Goal: Information Seeking & Learning: Find specific fact

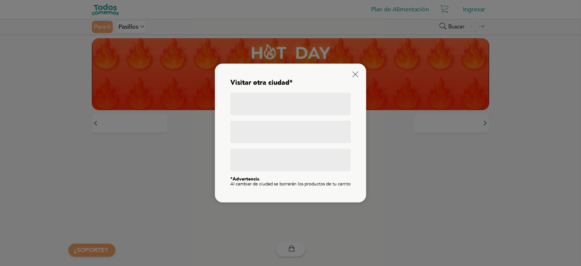
click at [266, 100] on div at bounding box center [290, 104] width 120 height 22
click at [362, 70] on div "Visitar otra ciudad* *Advertencia Al cambiar de ciudad se borrarán los producto…" at bounding box center [290, 133] width 151 height 139
click at [358, 71] on div "Visitar otra ciudad* *Advertencia Al cambiar de ciudad se borrarán los producto…" at bounding box center [290, 133] width 151 height 139
click at [357, 72] on icon at bounding box center [356, 75] width 6 height 6
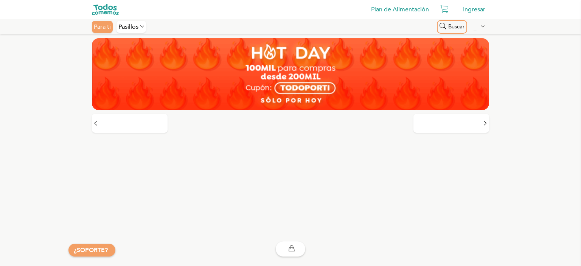
click at [451, 29] on span "Buscar" at bounding box center [457, 26] width 16 height 6
click at [346, 30] on input "text" at bounding box center [281, 27] width 189 height 12
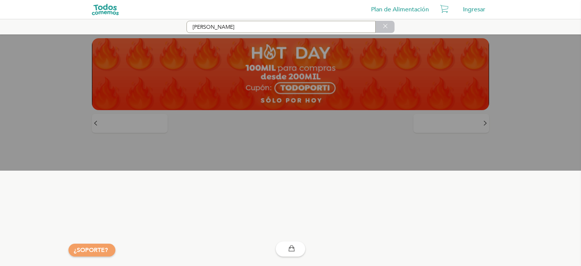
type input "[PERSON_NAME]"
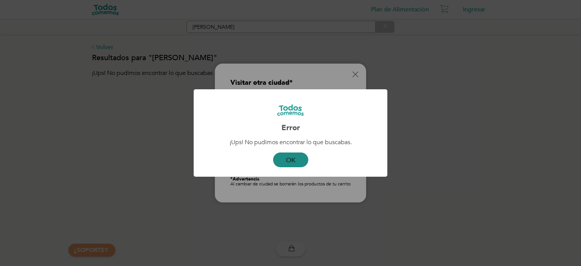
click at [291, 157] on button "OK" at bounding box center [290, 160] width 35 height 15
click at [287, 160] on button "OK" at bounding box center [290, 160] width 35 height 15
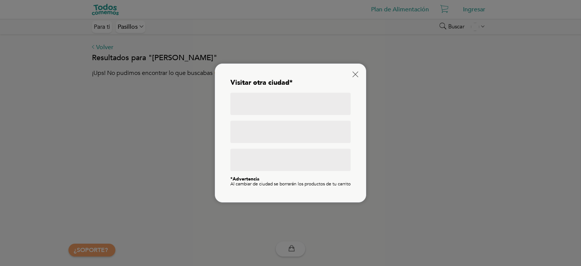
click at [319, 103] on div at bounding box center [290, 104] width 120 height 22
click at [260, 133] on div at bounding box center [290, 132] width 120 height 22
click at [274, 183] on div "Al cambiar de ciudad se borrarán los productos de tu carrito" at bounding box center [290, 184] width 120 height 5
click at [229, 186] on div "Visitar otra ciudad* *Advertencia Al cambiar de ciudad se borrarán los producto…" at bounding box center [290, 133] width 135 height 123
click at [356, 72] on icon at bounding box center [356, 75] width 6 height 6
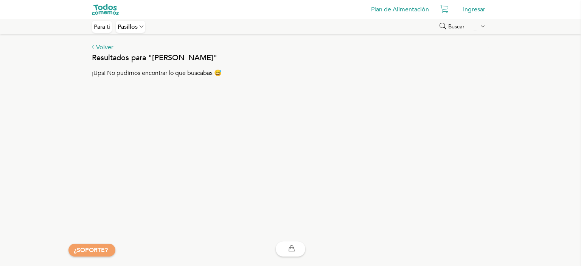
click at [178, 75] on div "¡Ups! No pudimos encontrar lo que buscabas 😅" at bounding box center [290, 73] width 397 height 7
